Goal: Task Accomplishment & Management: Complete application form

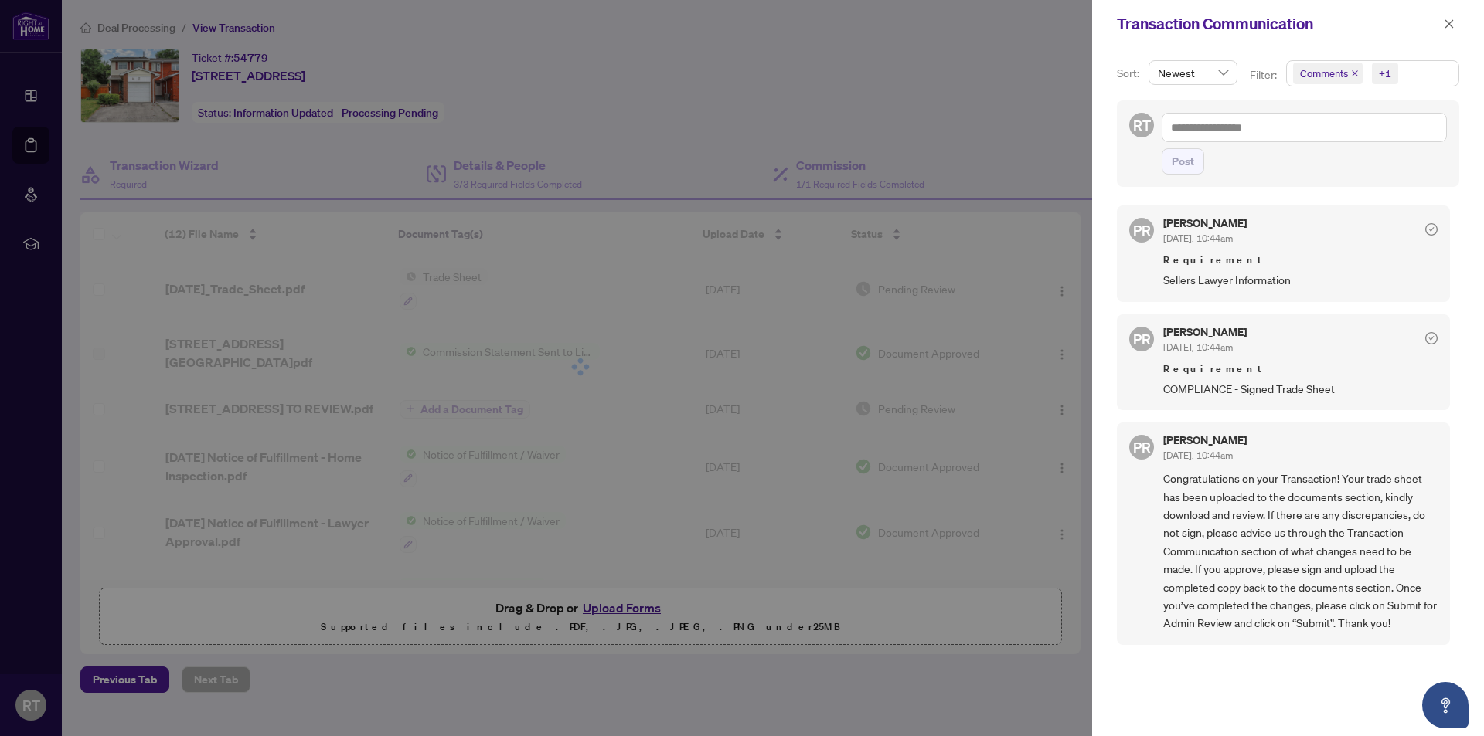
scroll to position [3, 0]
click at [1447, 18] on span "button" at bounding box center [1448, 24] width 11 height 25
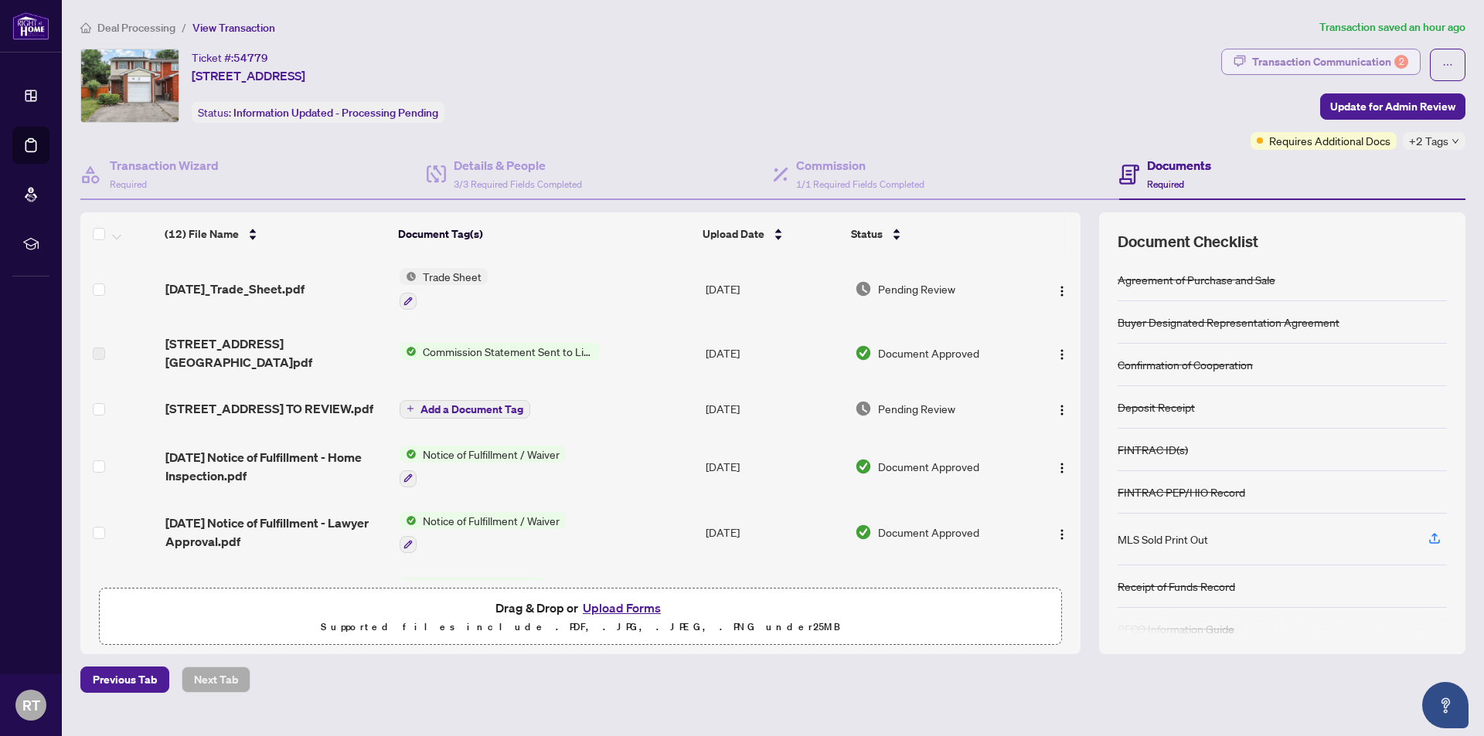
click at [1358, 61] on div "Transaction Communication 2" at bounding box center [1330, 61] width 156 height 25
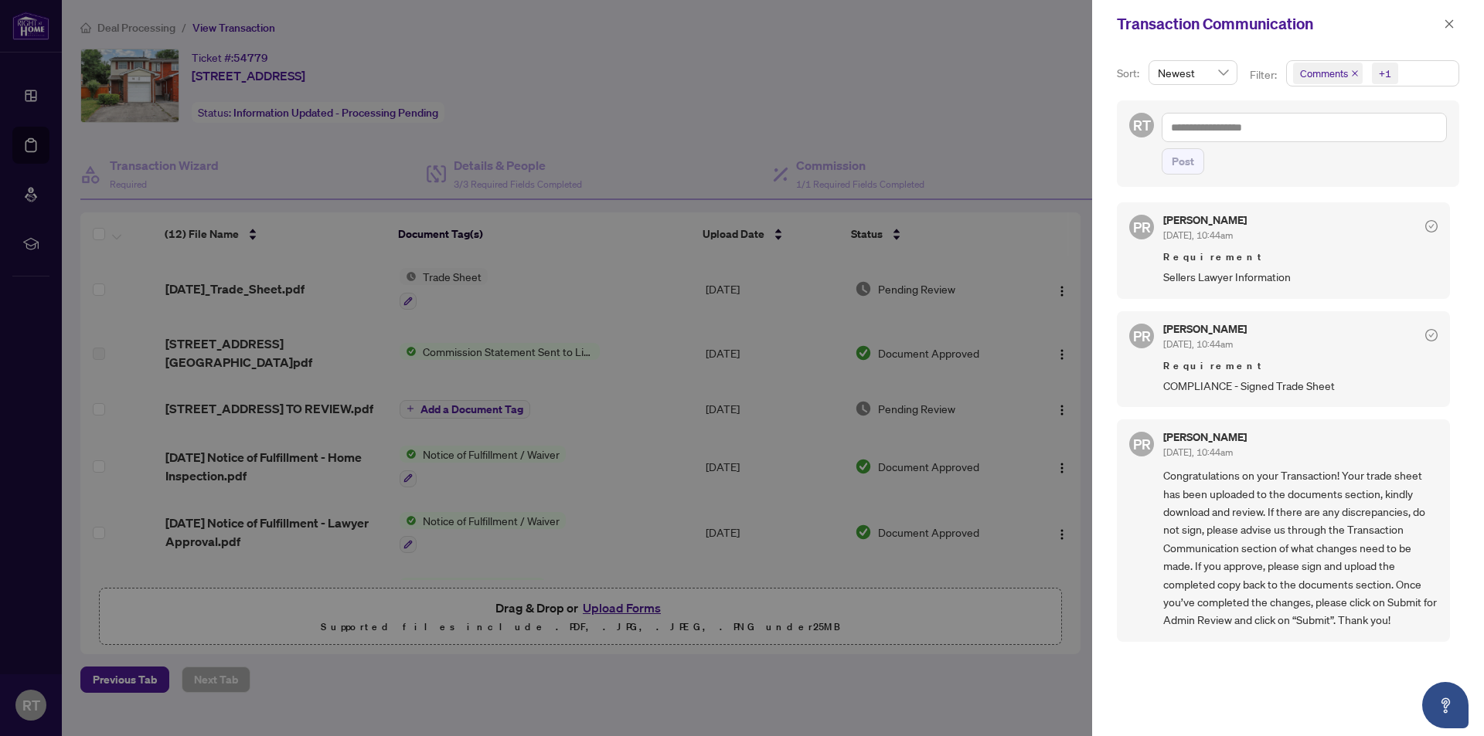
drag, startPoint x: 1478, startPoint y: 148, endPoint x: 1483, endPoint y: 165, distance: 18.4
click at [1483, 165] on div "Sort: Newest Filter: Comments +1 RT Post PR [PERSON_NAME] [DATE], 10:44am Requi…" at bounding box center [1288, 392] width 392 height 689
click at [791, 59] on div at bounding box center [742, 368] width 1484 height 736
click at [1442, 21] on button "button" at bounding box center [1449, 24] width 20 height 19
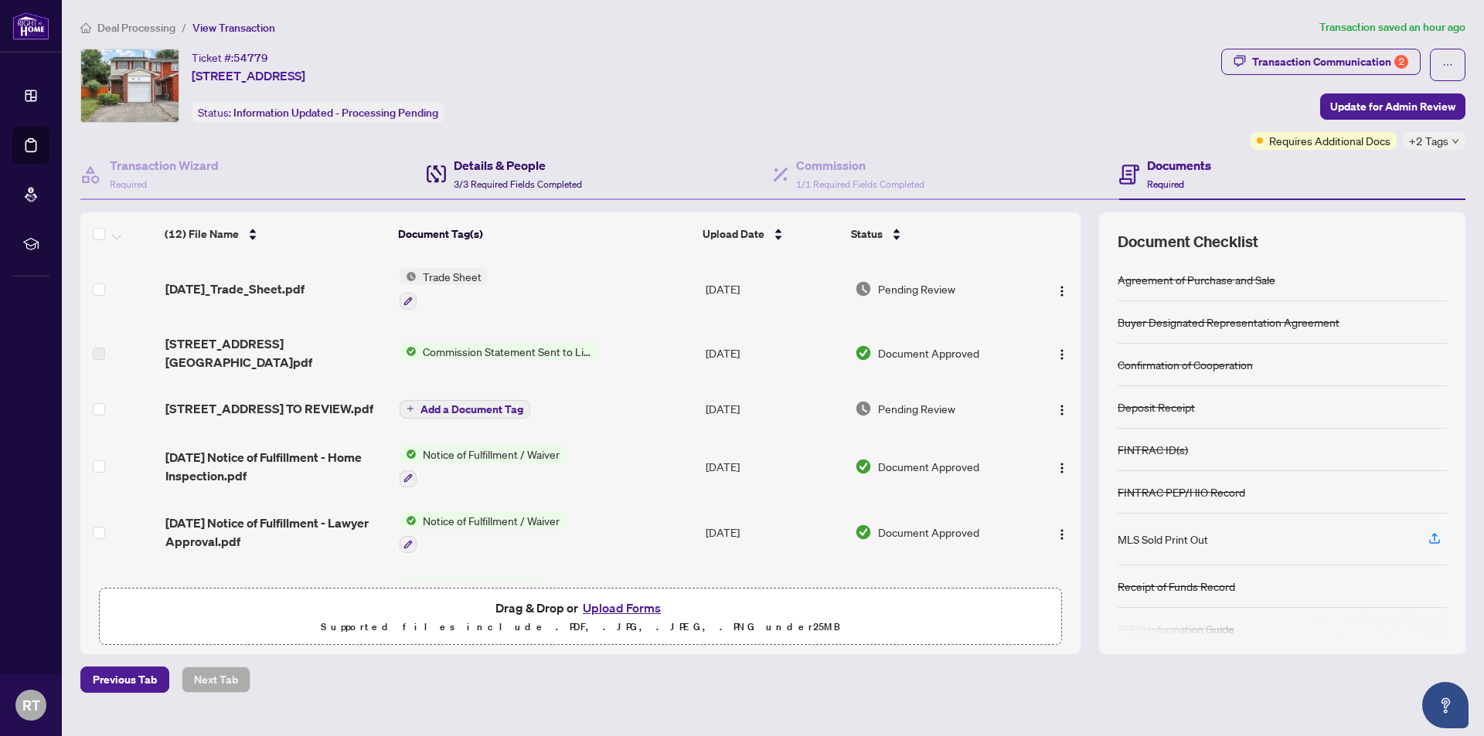
click at [447, 166] on div "Details & People 3/3 Required Fields Completed" at bounding box center [504, 174] width 155 height 36
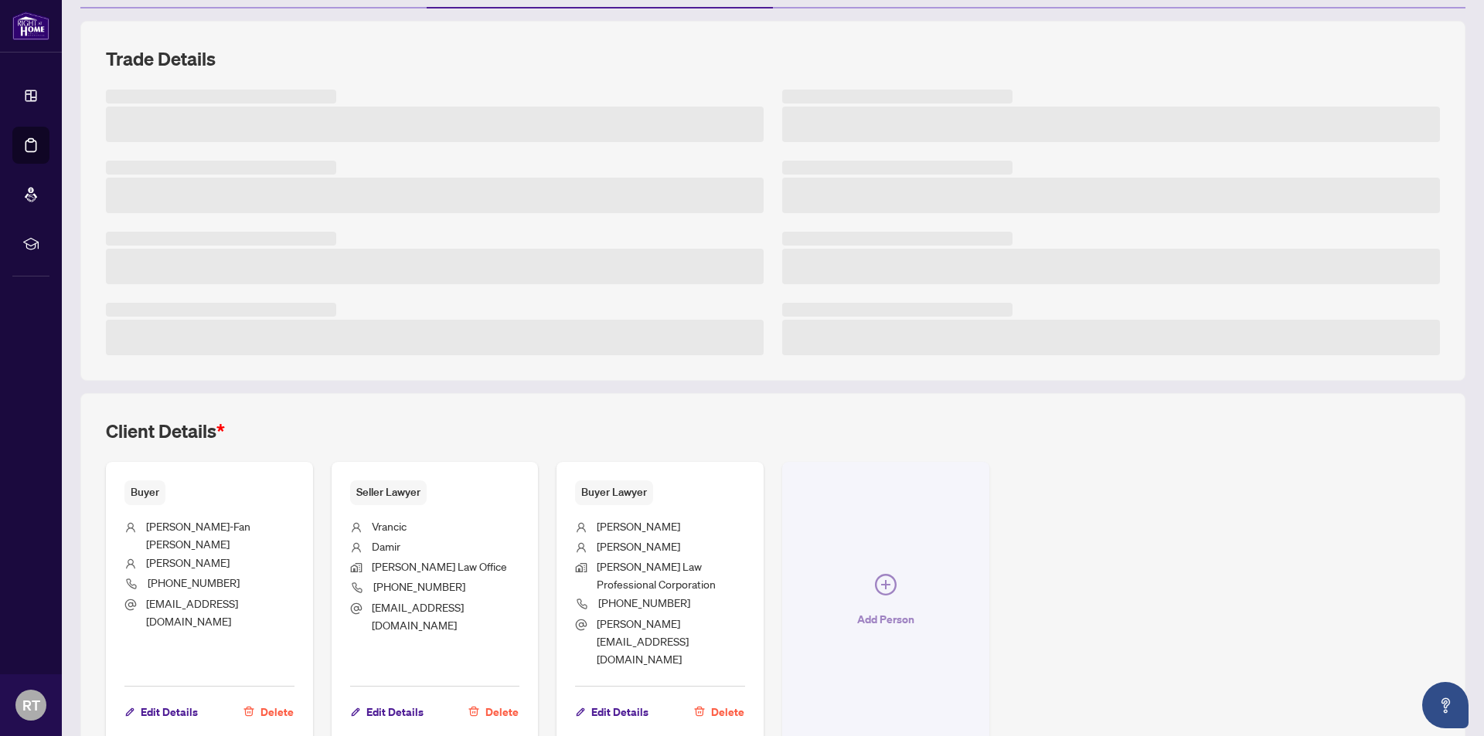
scroll to position [232, 0]
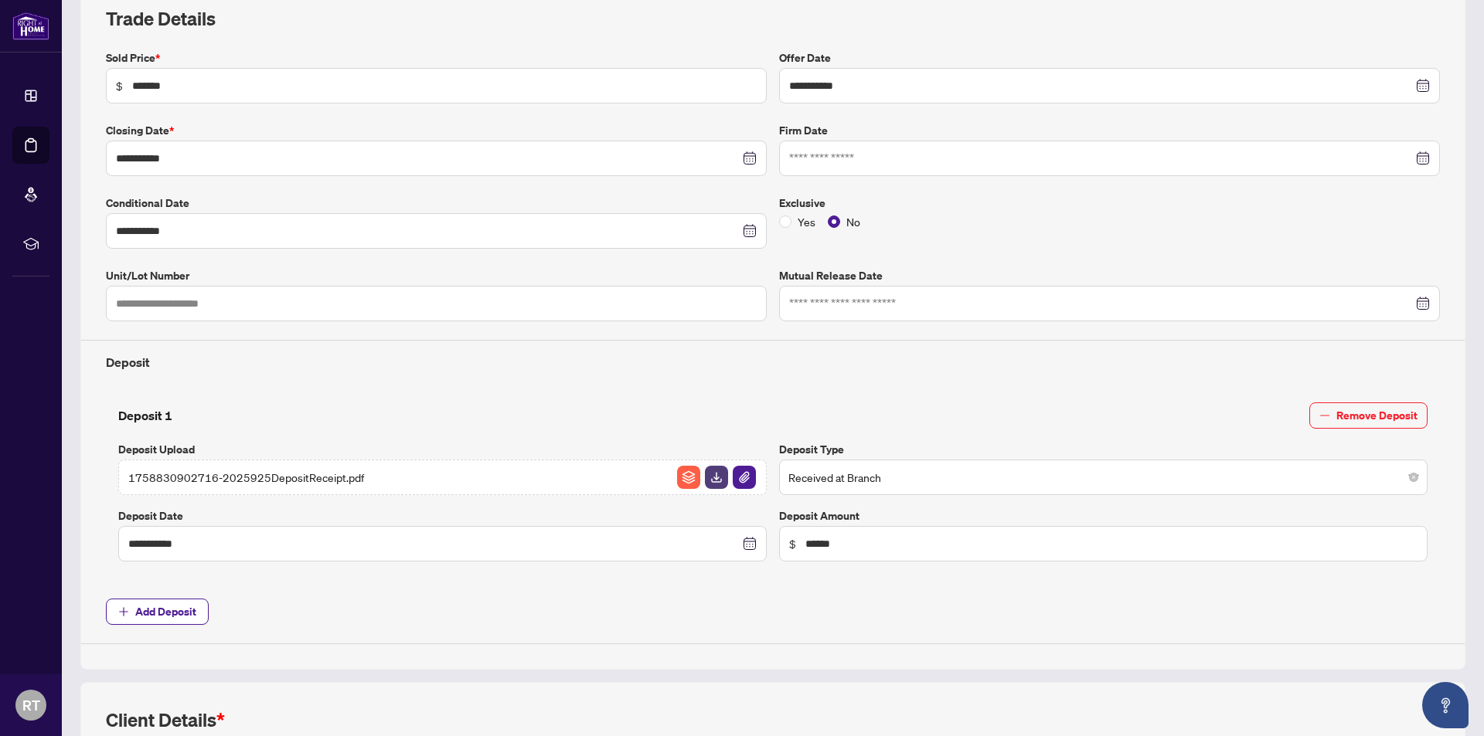
type input "**********"
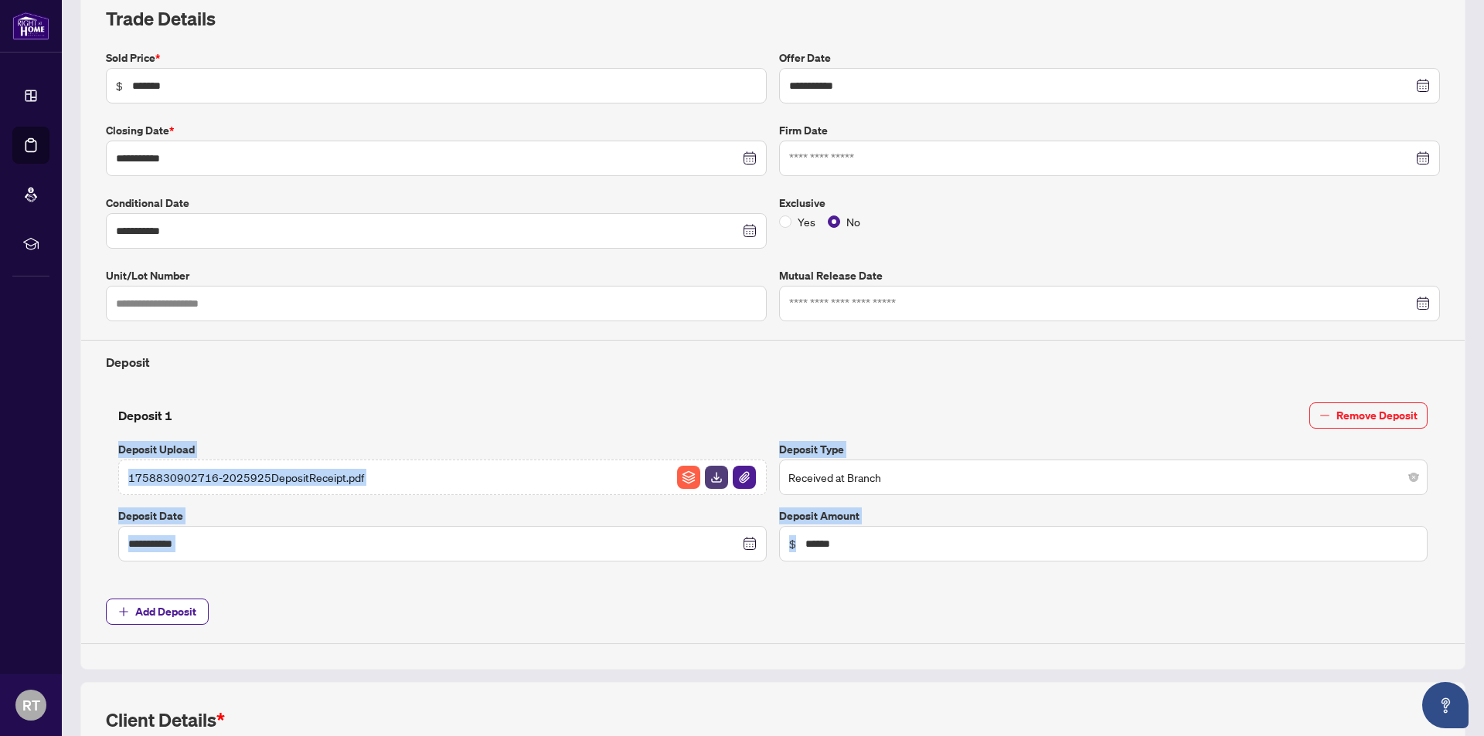
drag, startPoint x: 1467, startPoint y: 425, endPoint x: 1483, endPoint y: 570, distance: 145.4
click at [1483, 577] on main "**********" at bounding box center [773, 368] width 1422 height 736
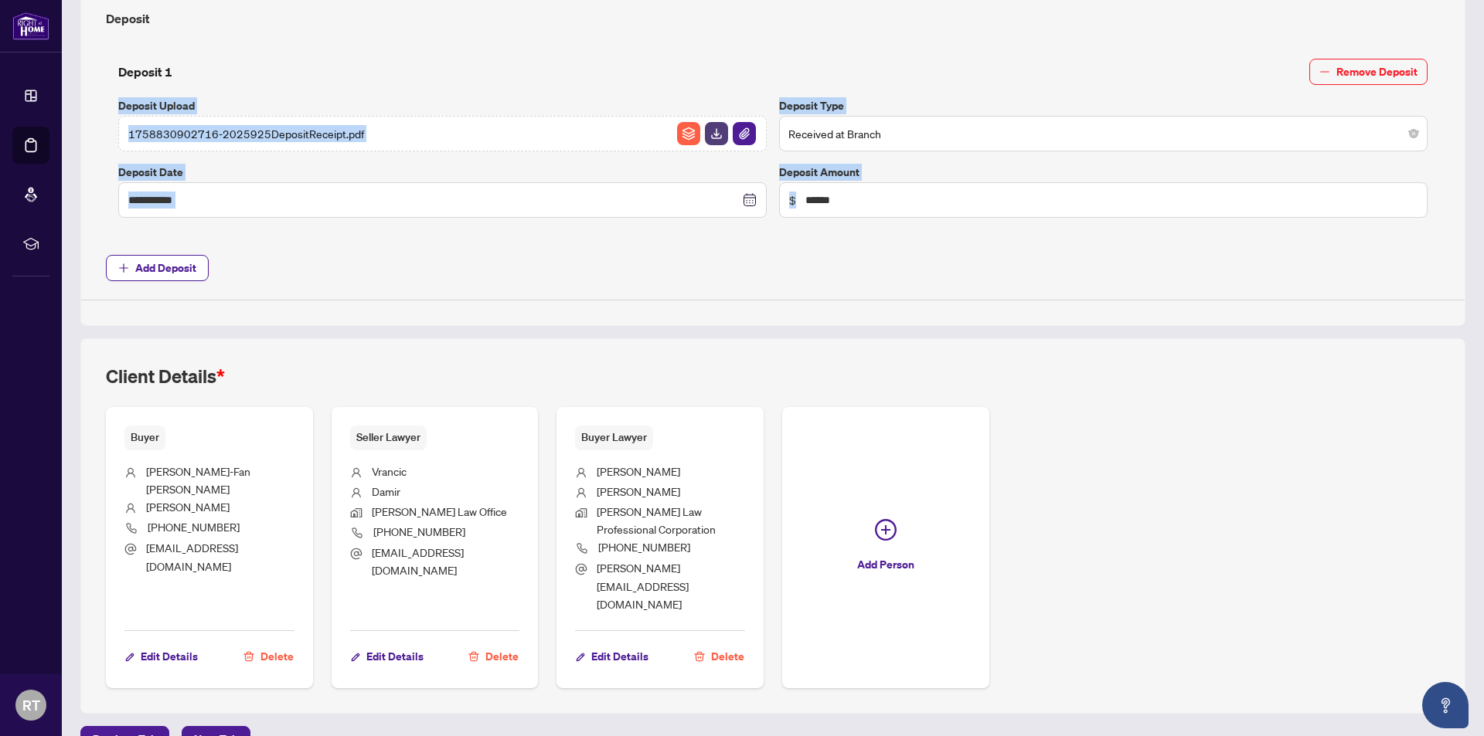
scroll to position [0, 0]
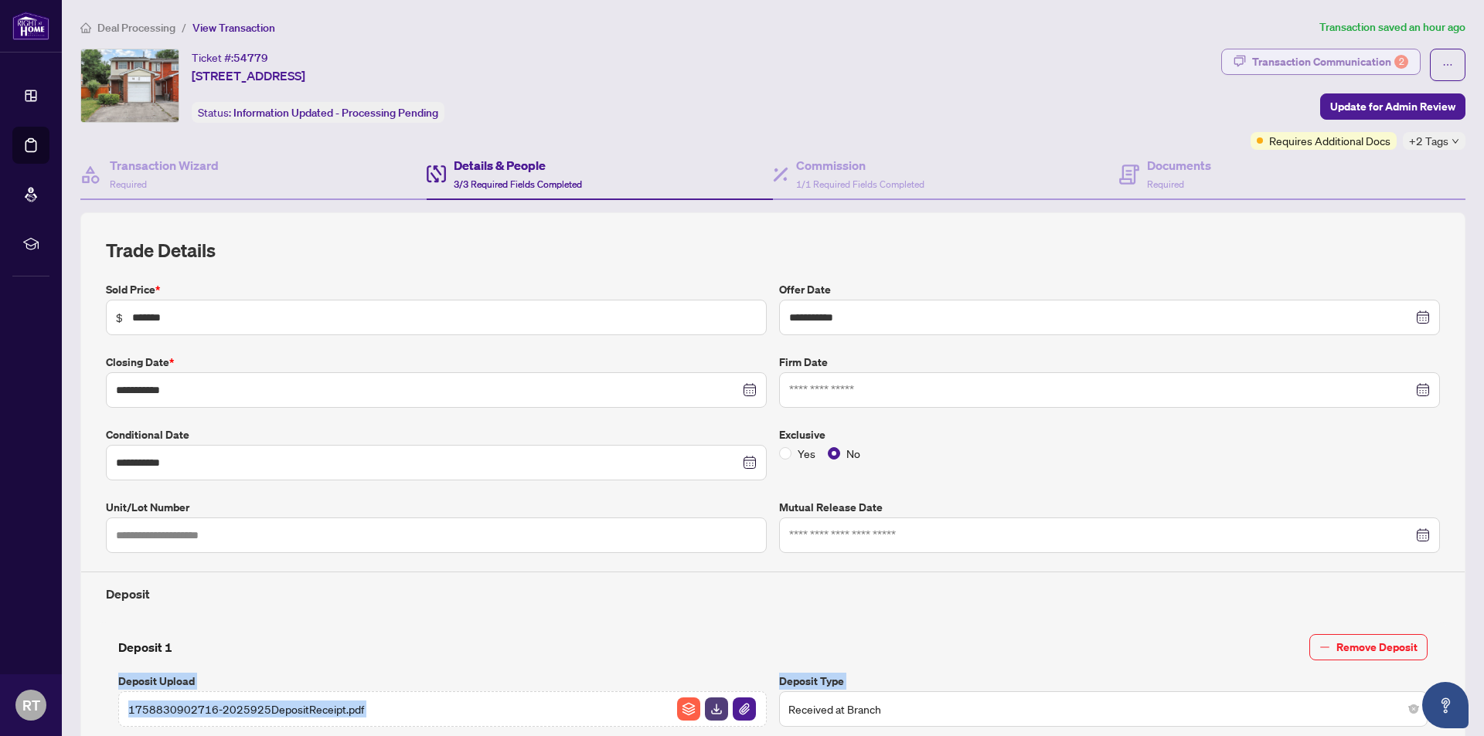
click at [1350, 65] on div "Transaction Communication 2" at bounding box center [1330, 61] width 156 height 25
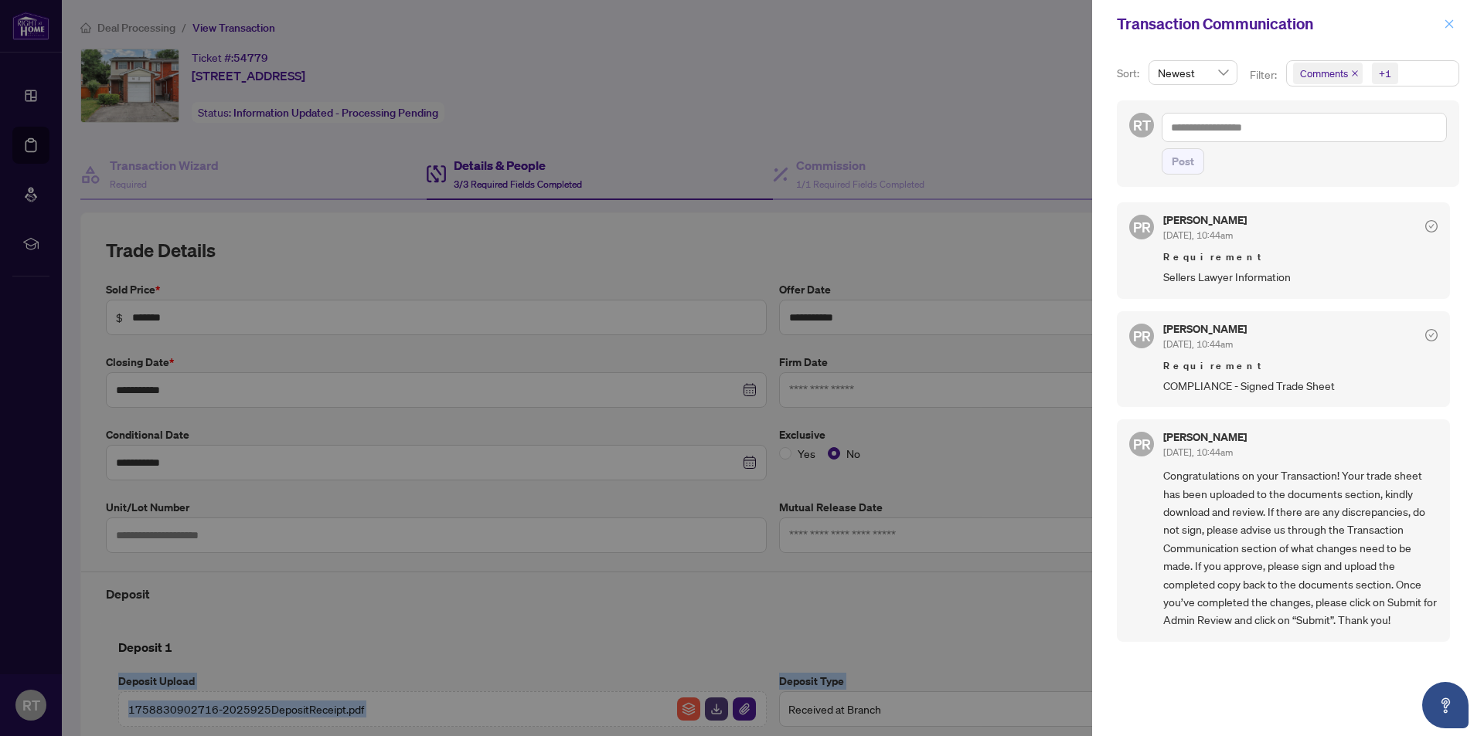
click at [1450, 22] on icon "close" at bounding box center [1448, 24] width 11 height 11
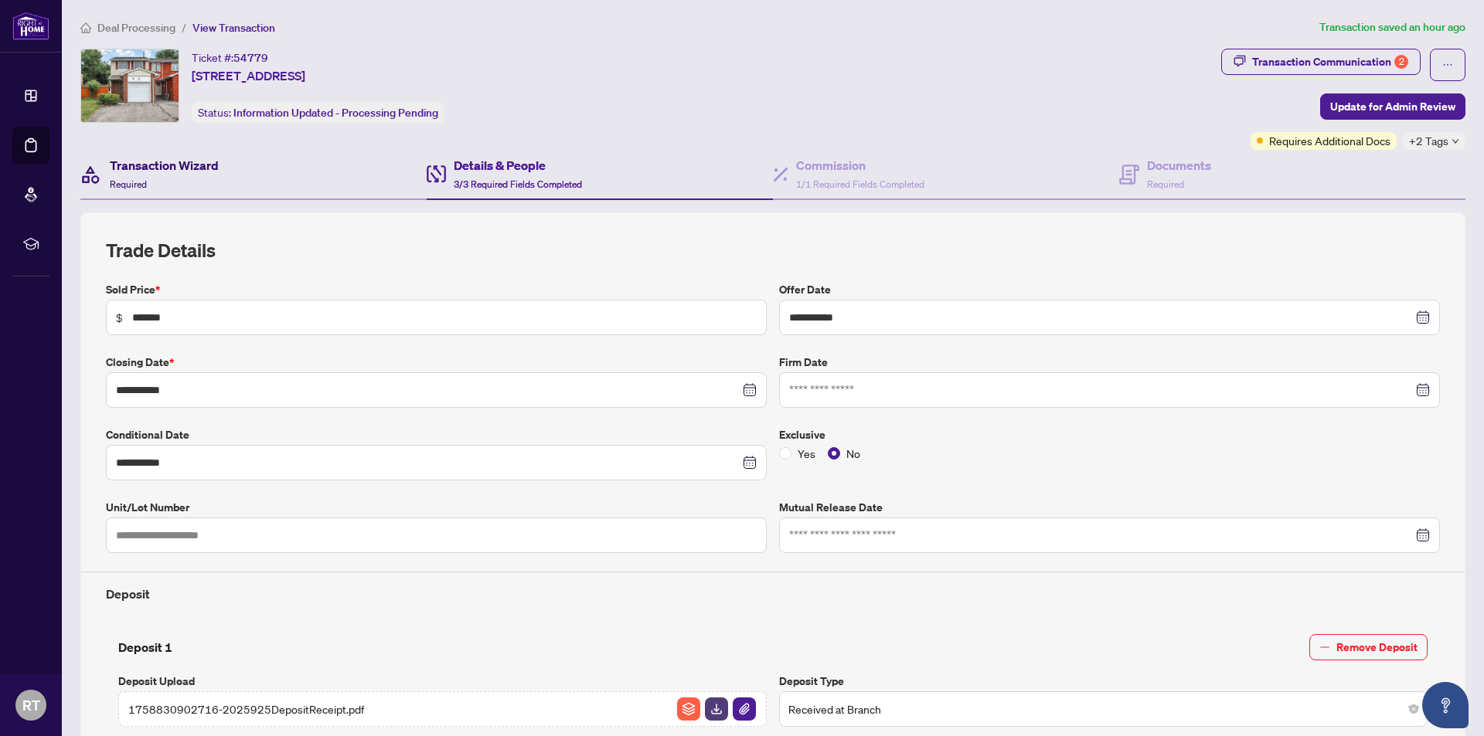
click at [132, 173] on h4 "Transaction Wizard" at bounding box center [164, 165] width 109 height 19
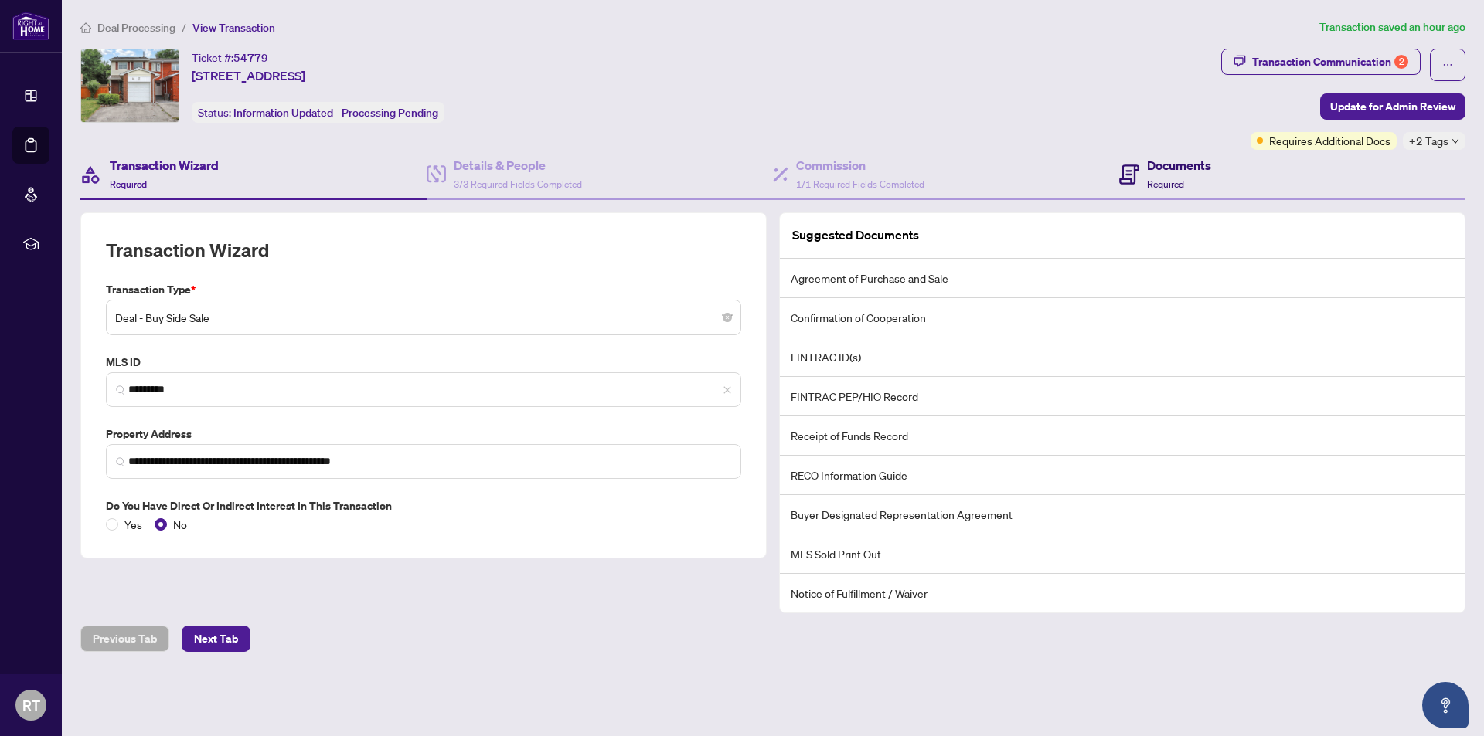
click at [1168, 179] on span "Required" at bounding box center [1165, 185] width 37 height 12
